Goal: Information Seeking & Learning: Learn about a topic

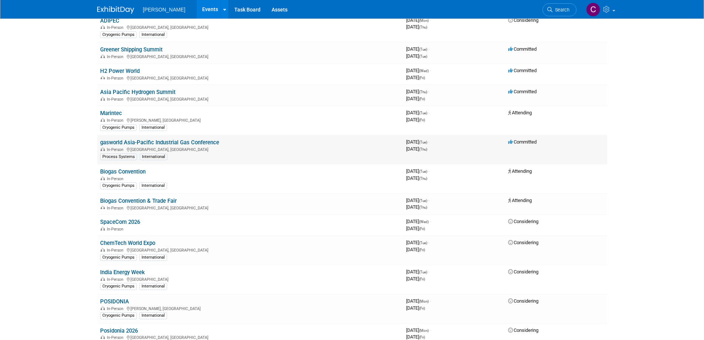
scroll to position [222, 0]
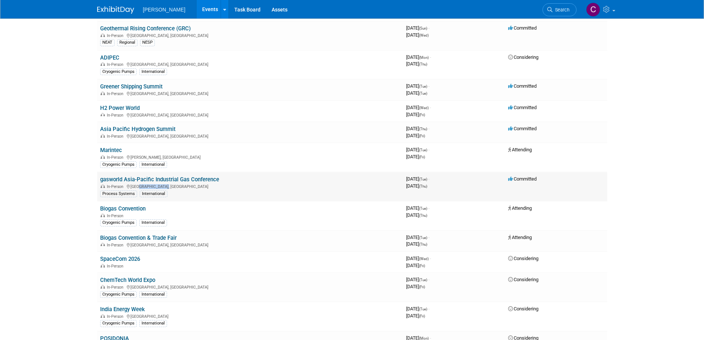
drag, startPoint x: 167, startPoint y: 187, endPoint x: 138, endPoint y: 184, distance: 29.7
click at [138, 184] on div "In-Person Bangkok, Thailand" at bounding box center [250, 186] width 300 height 6
drag, startPoint x: 170, startPoint y: 155, endPoint x: 132, endPoint y: 158, distance: 38.6
click at [132, 158] on div "In-Person Shang Hai Shi, China" at bounding box center [250, 157] width 300 height 6
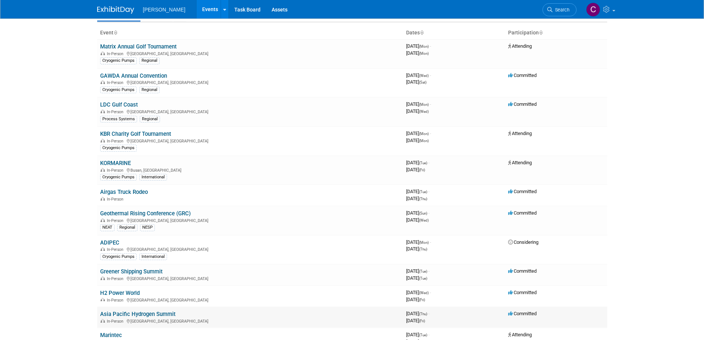
scroll to position [0, 0]
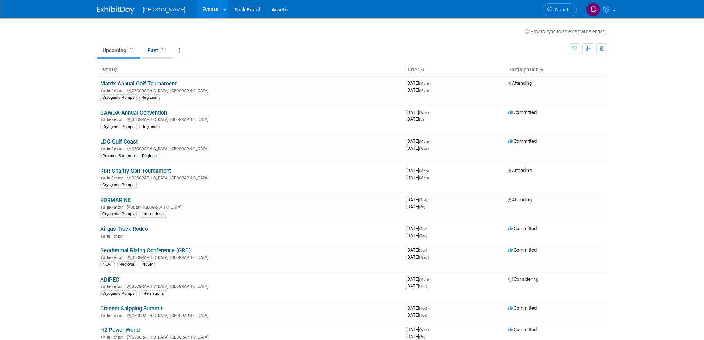
click at [160, 55] on link "Past 80" at bounding box center [157, 50] width 30 height 14
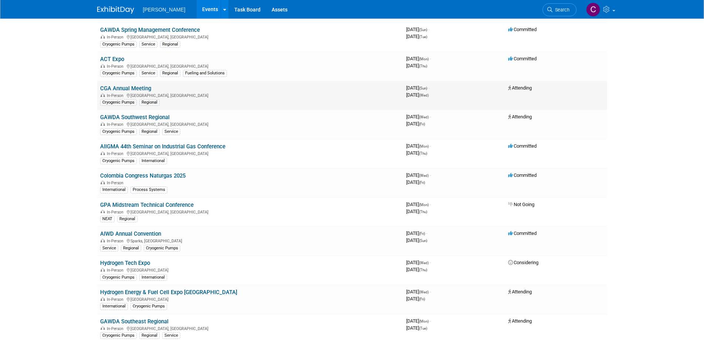
scroll to position [1035, 0]
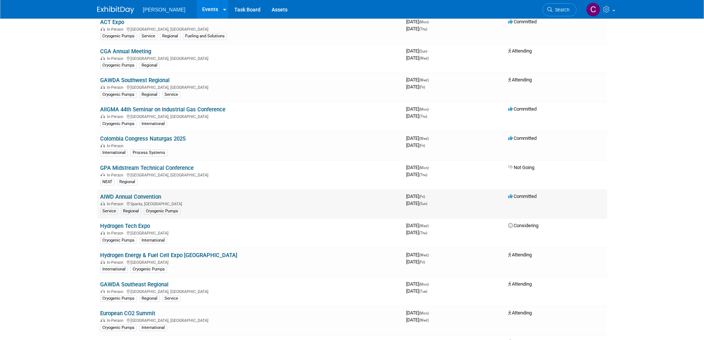
drag, startPoint x: 168, startPoint y: 197, endPoint x: 99, endPoint y: 198, distance: 68.8
click at [99, 198] on td "AIWD Annual Convention In-Person [GEOGRAPHIC_DATA], [GEOGRAPHIC_DATA] Service R…" at bounding box center [250, 203] width 306 height 29
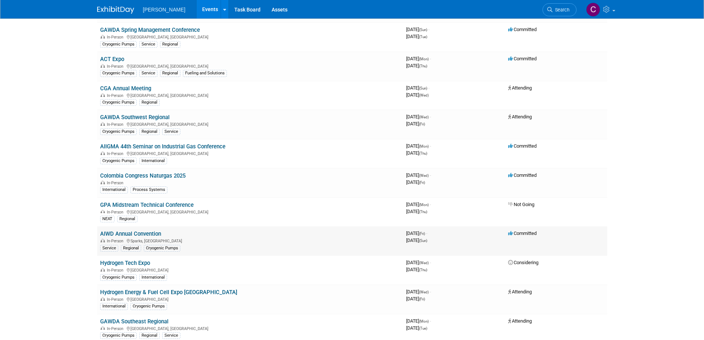
scroll to position [961, 0]
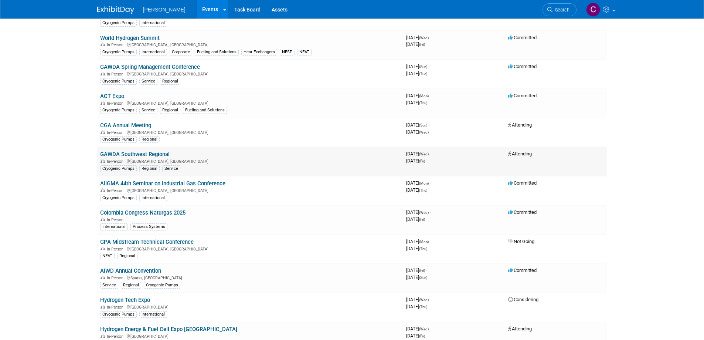
drag, startPoint x: 173, startPoint y: 155, endPoint x: 99, endPoint y: 156, distance: 73.6
click at [99, 156] on td "GAWDA Southwest Regional In-Person [GEOGRAPHIC_DATA], [GEOGRAPHIC_DATA] Cryogen…" at bounding box center [250, 161] width 306 height 29
drag, startPoint x: 126, startPoint y: 95, endPoint x: 98, endPoint y: 95, distance: 27.7
click at [98, 95] on td "ACT Expo In-Person [GEOGRAPHIC_DATA], [GEOGRAPHIC_DATA] Cryogenic Pumps Service…" at bounding box center [250, 103] width 306 height 29
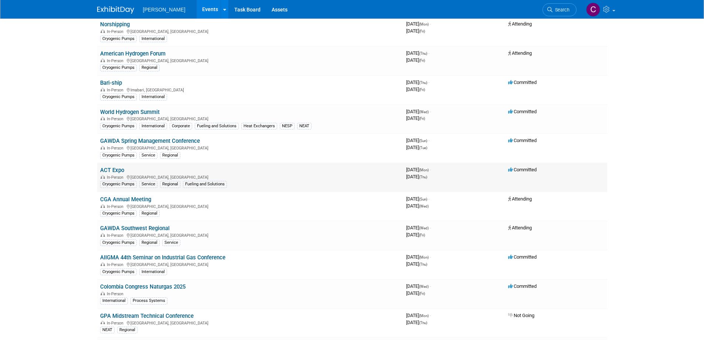
scroll to position [850, 0]
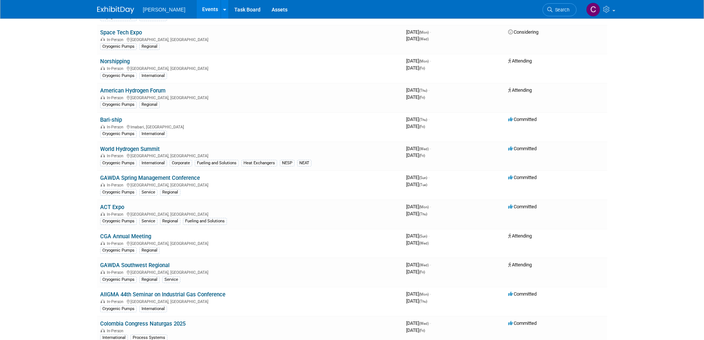
drag, startPoint x: 159, startPoint y: 148, endPoint x: 89, endPoint y: 151, distance: 70.0
click at [169, 97] on div "In-Person [GEOGRAPHIC_DATA], [GEOGRAPHIC_DATA]" at bounding box center [250, 97] width 300 height 6
click at [170, 91] on td "American Hydrogen Forum In-Person [GEOGRAPHIC_DATA], [GEOGRAPHIC_DATA] Cryogeni…" at bounding box center [250, 97] width 306 height 29
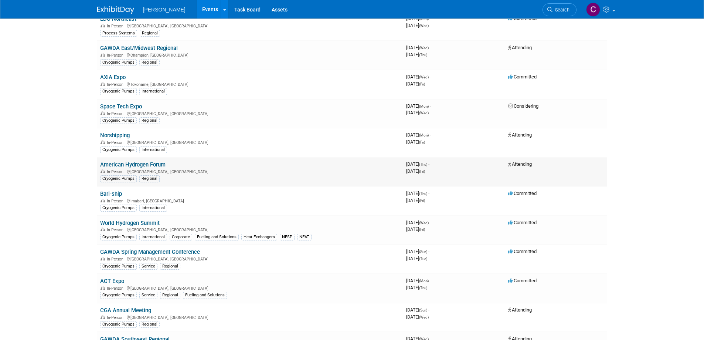
scroll to position [739, 0]
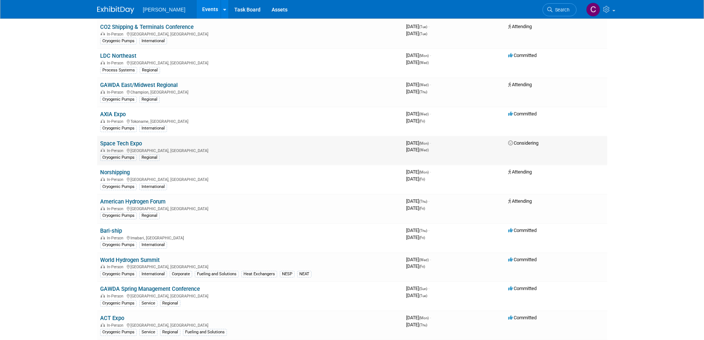
drag, startPoint x: 143, startPoint y: 144, endPoint x: 98, endPoint y: 143, distance: 45.1
click at [98, 143] on td "Space Tech Expo In-Person [GEOGRAPHIC_DATA], [GEOGRAPHIC_DATA] Cryogenic Pumps …" at bounding box center [250, 150] width 306 height 29
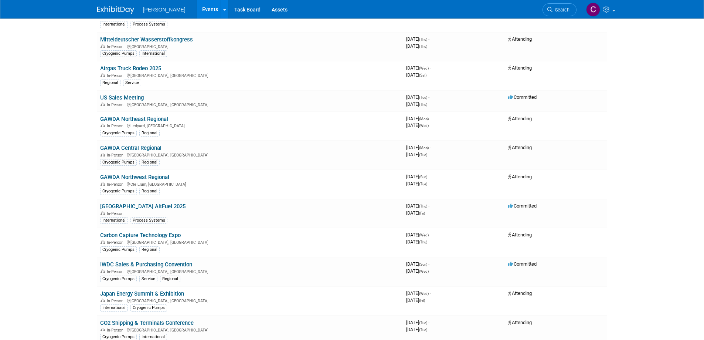
scroll to position [407, 0]
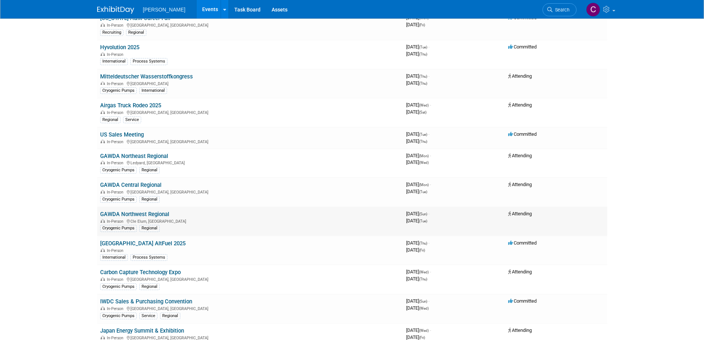
drag, startPoint x: 178, startPoint y: 214, endPoint x: 99, endPoint y: 215, distance: 79.1
click at [99, 215] on td "GAWDA Northwest Regional In-Person Cle Elum, [GEOGRAPHIC_DATA] Cryogenic Pumps …" at bounding box center [250, 221] width 306 height 29
drag, startPoint x: 163, startPoint y: 184, endPoint x: 98, endPoint y: 184, distance: 64.3
click at [98, 184] on td "GAWDA Central Regional In-Person [GEOGRAPHIC_DATA], [GEOGRAPHIC_DATA] Cryogenic…" at bounding box center [250, 191] width 306 height 29
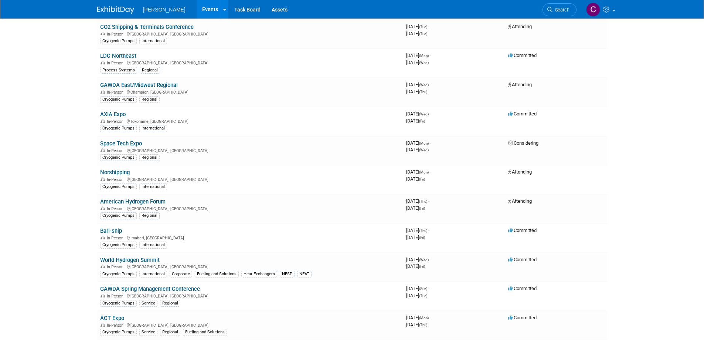
scroll to position [850, 0]
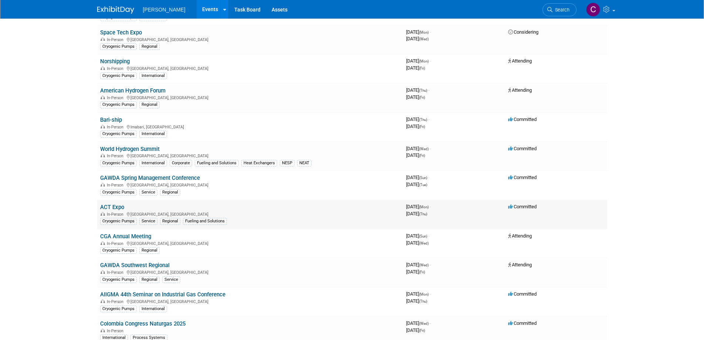
drag, startPoint x: 131, startPoint y: 207, endPoint x: 100, endPoint y: 205, distance: 30.8
click at [100, 205] on td "ACT Expo In-Person [GEOGRAPHIC_DATA], [GEOGRAPHIC_DATA] Cryogenic Pumps Service…" at bounding box center [250, 214] width 306 height 29
drag, startPoint x: 152, startPoint y: 237, endPoint x: 99, endPoint y: 239, distance: 52.5
click at [99, 239] on td "CGA Annual Meeting In-Person [GEOGRAPHIC_DATA], [GEOGRAPHIC_DATA] Cryogenic Pum…" at bounding box center [250, 243] width 306 height 29
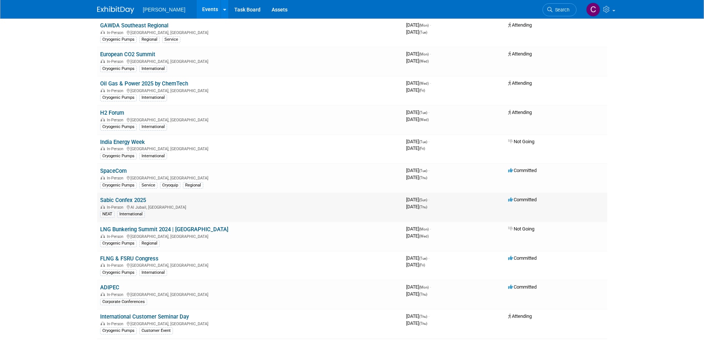
scroll to position [1257, 0]
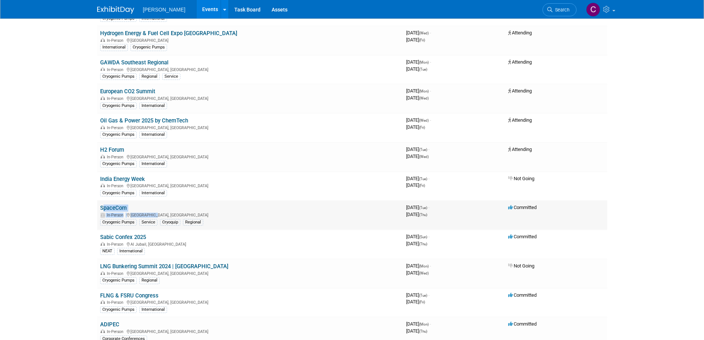
drag, startPoint x: 157, startPoint y: 214, endPoint x: 100, endPoint y: 208, distance: 57.6
click at [100, 208] on td "SpaceCom In-Person [GEOGRAPHIC_DATA], [GEOGRAPHIC_DATA] Cryogenic Pumps Service…" at bounding box center [250, 214] width 306 height 29
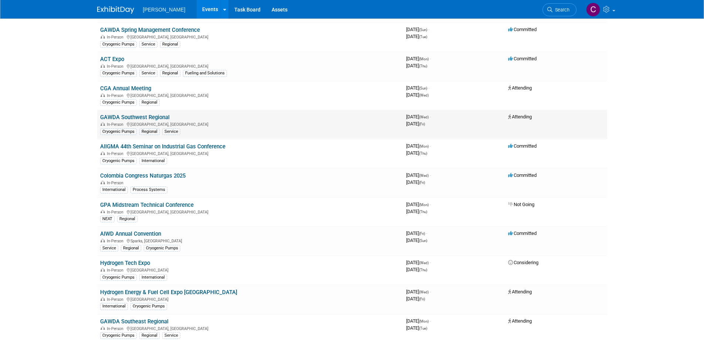
scroll to position [961, 0]
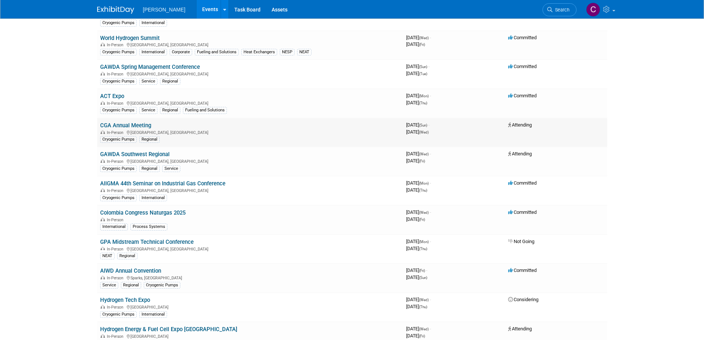
drag, startPoint x: 155, startPoint y: 123, endPoint x: 112, endPoint y: 120, distance: 43.0
click at [110, 121] on td "CGA Annual Meeting In-Person [GEOGRAPHIC_DATA], [GEOGRAPHIC_DATA] Cryogenic Pum…" at bounding box center [250, 132] width 306 height 29
drag, startPoint x: 177, startPoint y: 152, endPoint x: 98, endPoint y: 154, distance: 79.1
click at [98, 154] on td "GAWDA Southwest Regional In-Person [GEOGRAPHIC_DATA], [GEOGRAPHIC_DATA] Cryogen…" at bounding box center [250, 161] width 306 height 29
drag, startPoint x: 175, startPoint y: 132, endPoint x: 99, endPoint y: 125, distance: 75.7
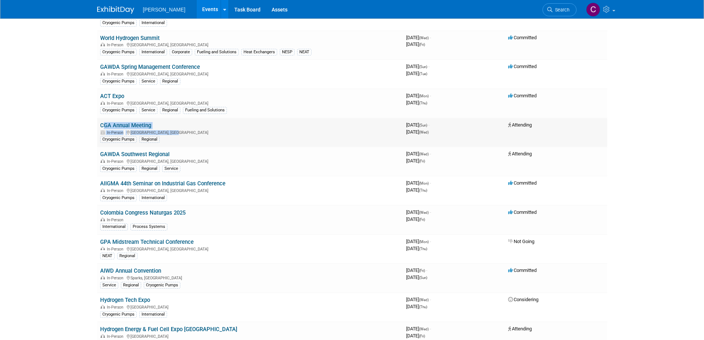
click at [99, 125] on td "CGA Annual Meeting In-Person [GEOGRAPHIC_DATA], [GEOGRAPHIC_DATA] Cryogenic Pum…" at bounding box center [250, 132] width 306 height 29
drag, startPoint x: 162, startPoint y: 103, endPoint x: 98, endPoint y: 97, distance: 64.2
click at [98, 97] on td "ACT Expo In-Person [GEOGRAPHIC_DATA], [GEOGRAPHIC_DATA] Cryogenic Pumps Service…" at bounding box center [250, 103] width 306 height 29
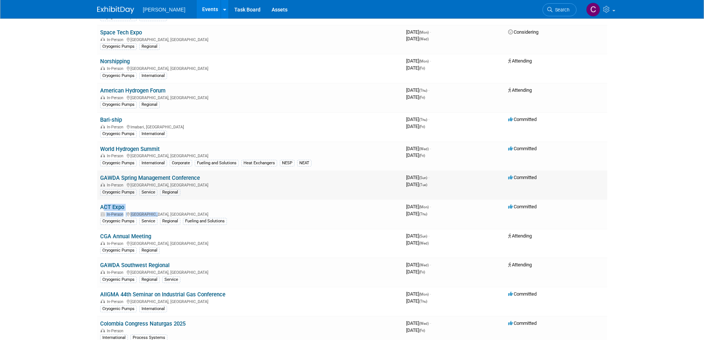
scroll to position [813, 0]
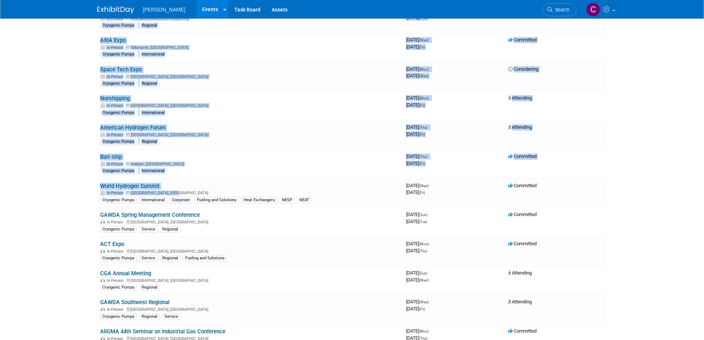
drag, startPoint x: 175, startPoint y: 192, endPoint x: 96, endPoint y: 188, distance: 78.5
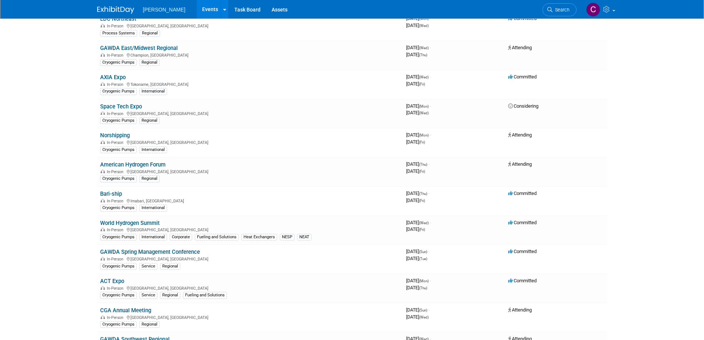
scroll to position [739, 0]
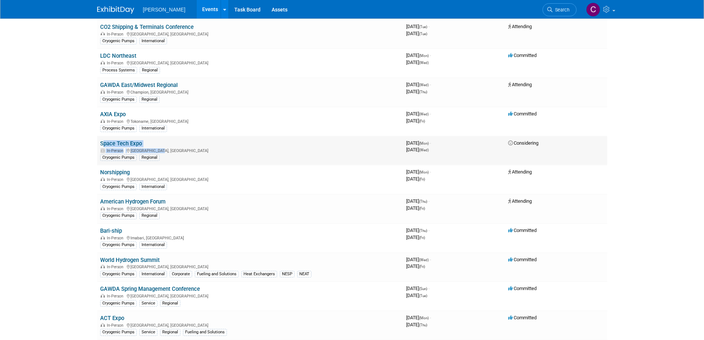
drag, startPoint x: 159, startPoint y: 152, endPoint x: 97, endPoint y: 144, distance: 62.6
click at [97, 144] on td "Space Tech Expo In-Person [GEOGRAPHIC_DATA], [GEOGRAPHIC_DATA] Cryogenic Pumps …" at bounding box center [250, 150] width 306 height 29
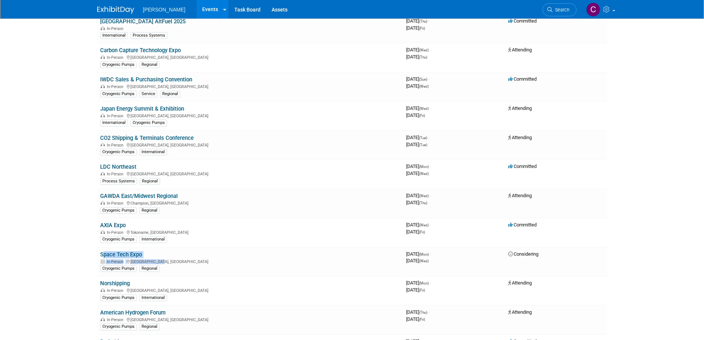
scroll to position [592, 0]
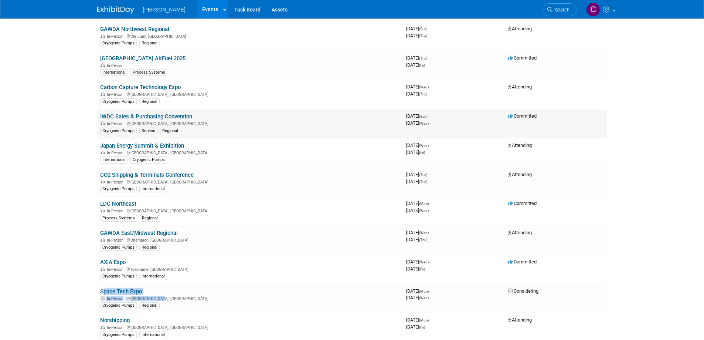
drag, startPoint x: 194, startPoint y: 117, endPoint x: 98, endPoint y: 117, distance: 96.1
click at [98, 117] on td "IWDC Sales & Purchasing Convention In-Person [GEOGRAPHIC_DATA], [GEOGRAPHIC_DAT…" at bounding box center [250, 123] width 306 height 29
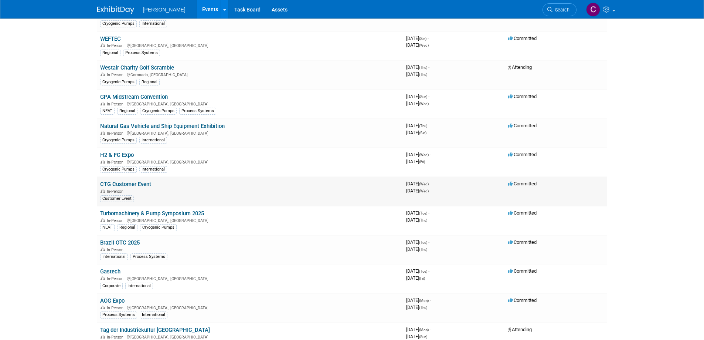
scroll to position [37, 0]
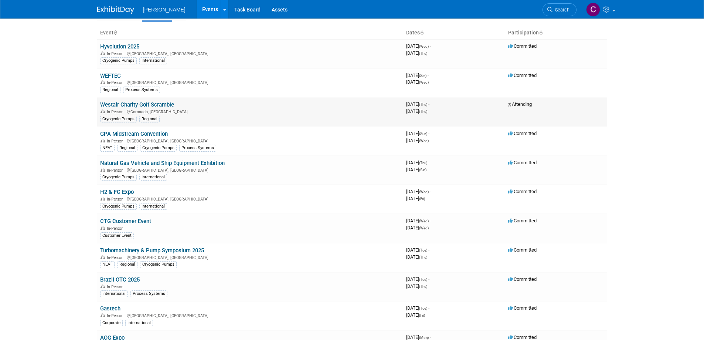
drag, startPoint x: 179, startPoint y: 107, endPoint x: 102, endPoint y: 105, distance: 76.9
click at [102, 105] on td "Westair Charity Golf Scramble In-Person [GEOGRAPHIC_DATA], [GEOGRAPHIC_DATA] Cr…" at bounding box center [250, 111] width 306 height 29
